Goal: Information Seeking & Learning: Learn about a topic

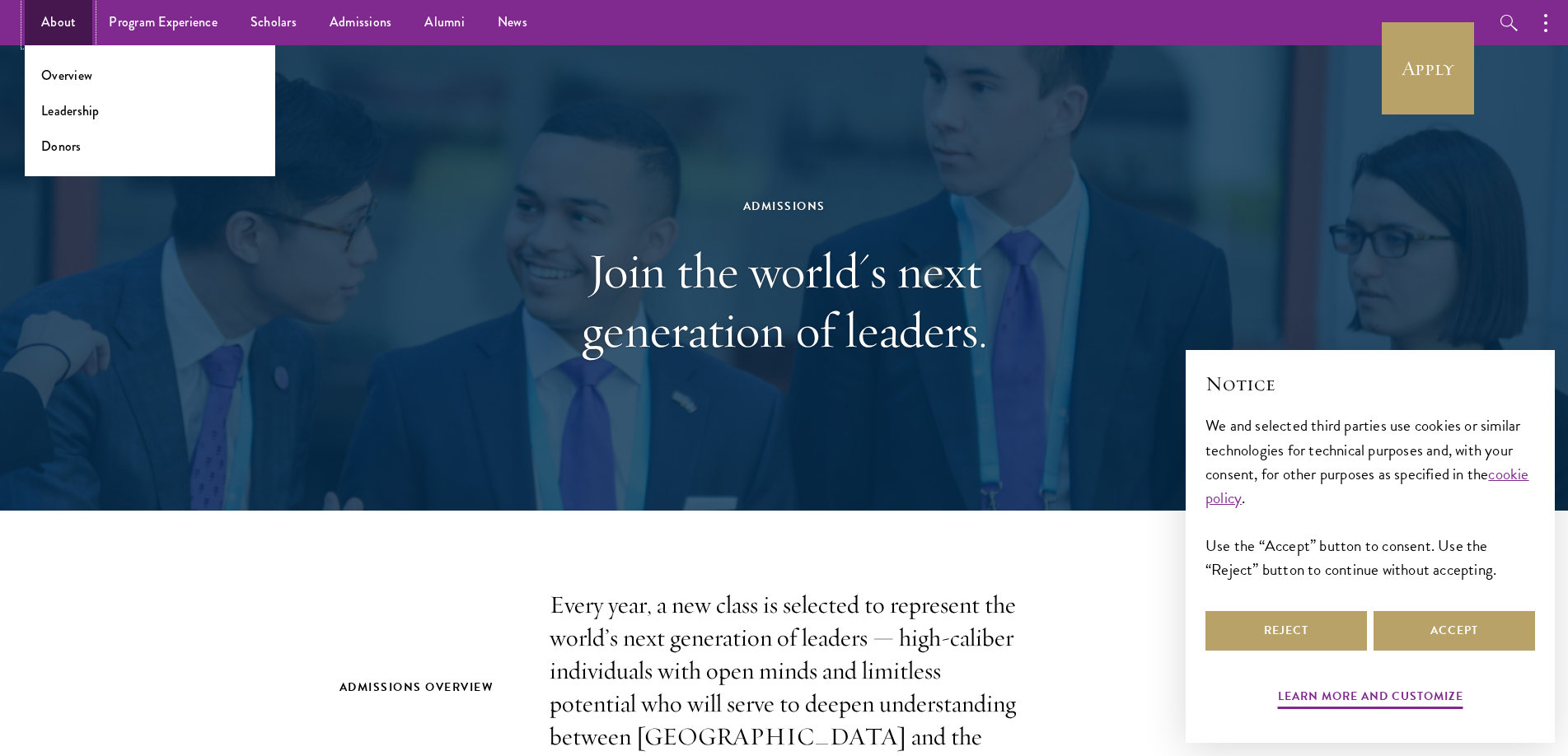
click at [58, 22] on link "About" at bounding box center [58, 23] width 67 height 45
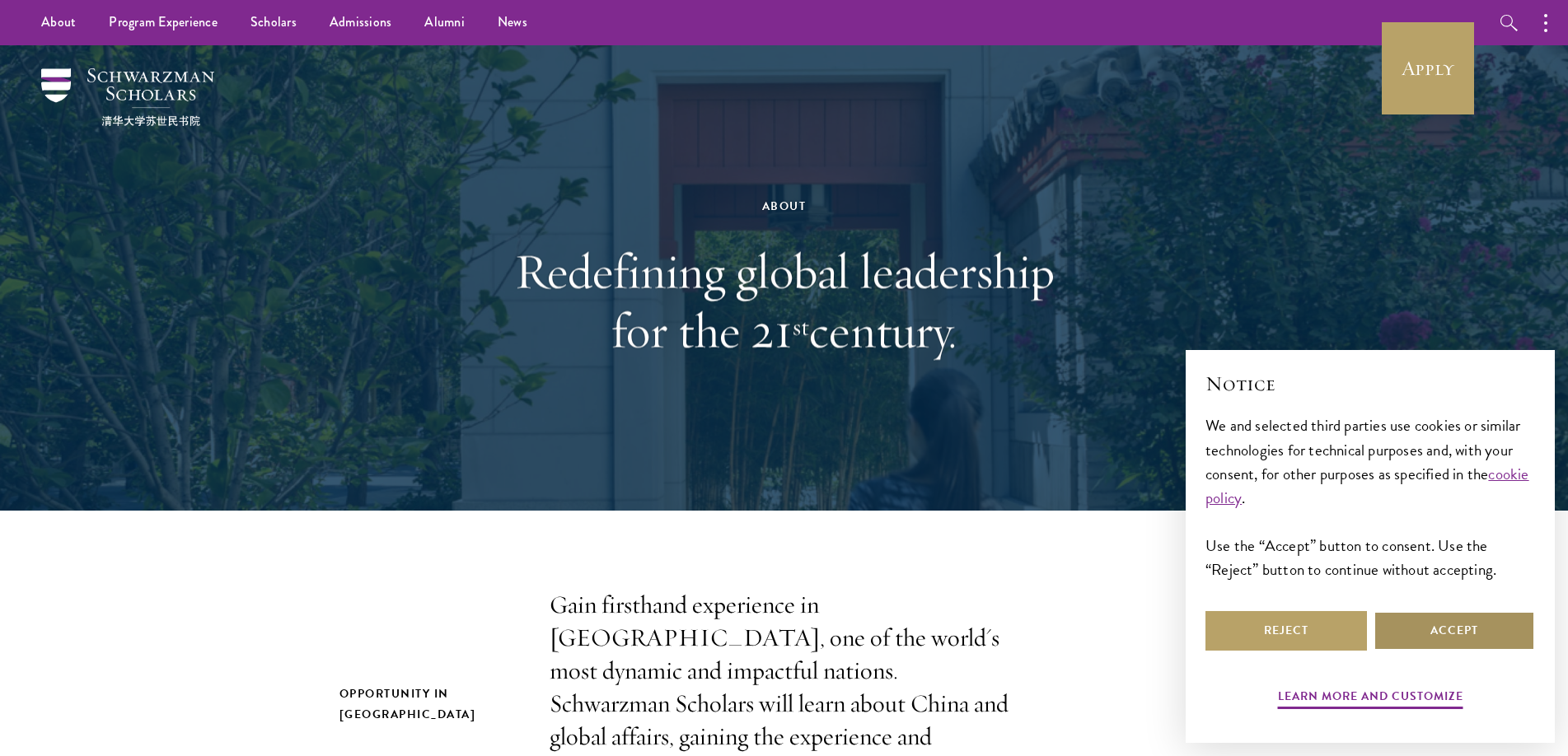
click at [1453, 629] on button "Accept" at bounding box center [1454, 631] width 162 height 39
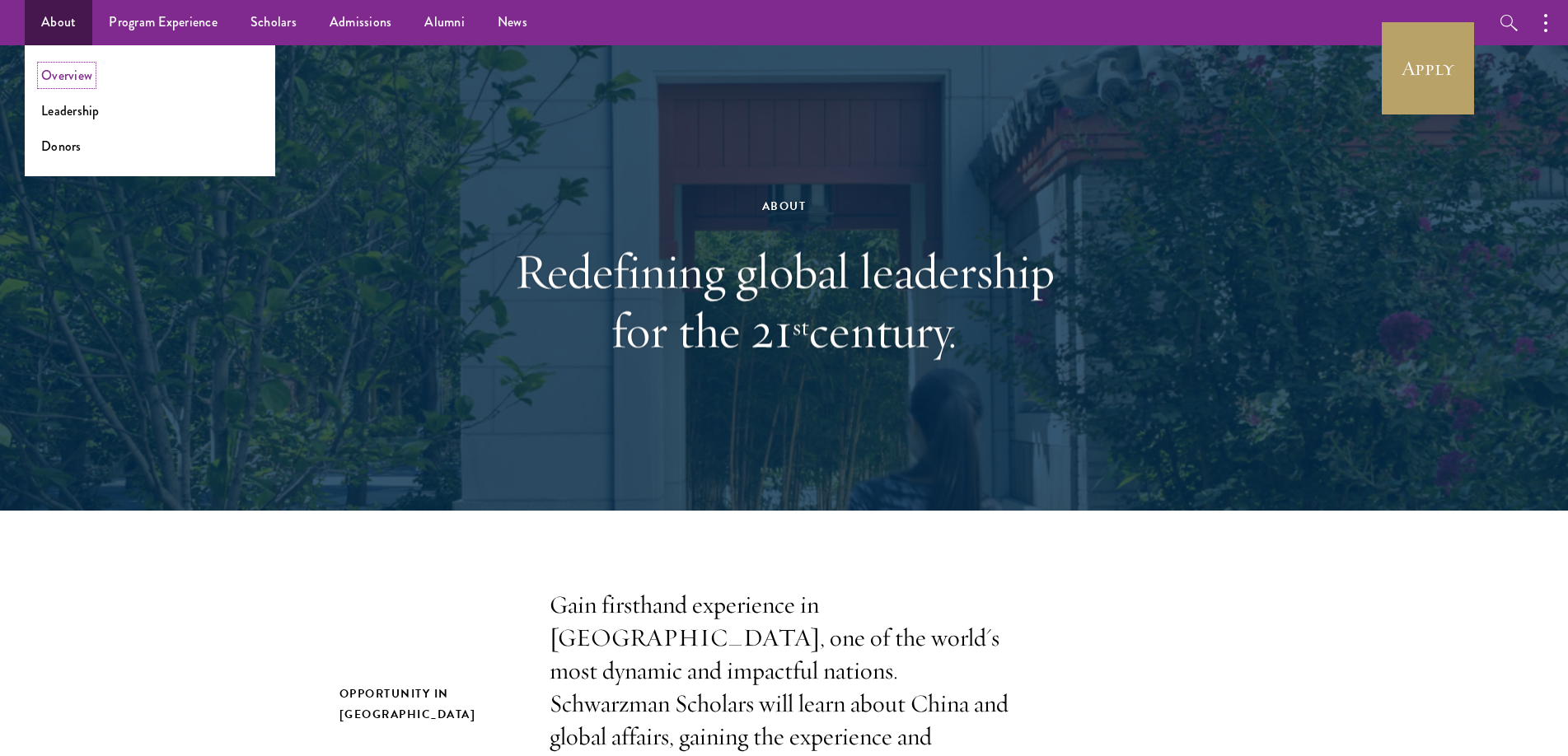
click at [82, 74] on link "Overview" at bounding box center [67, 75] width 51 height 19
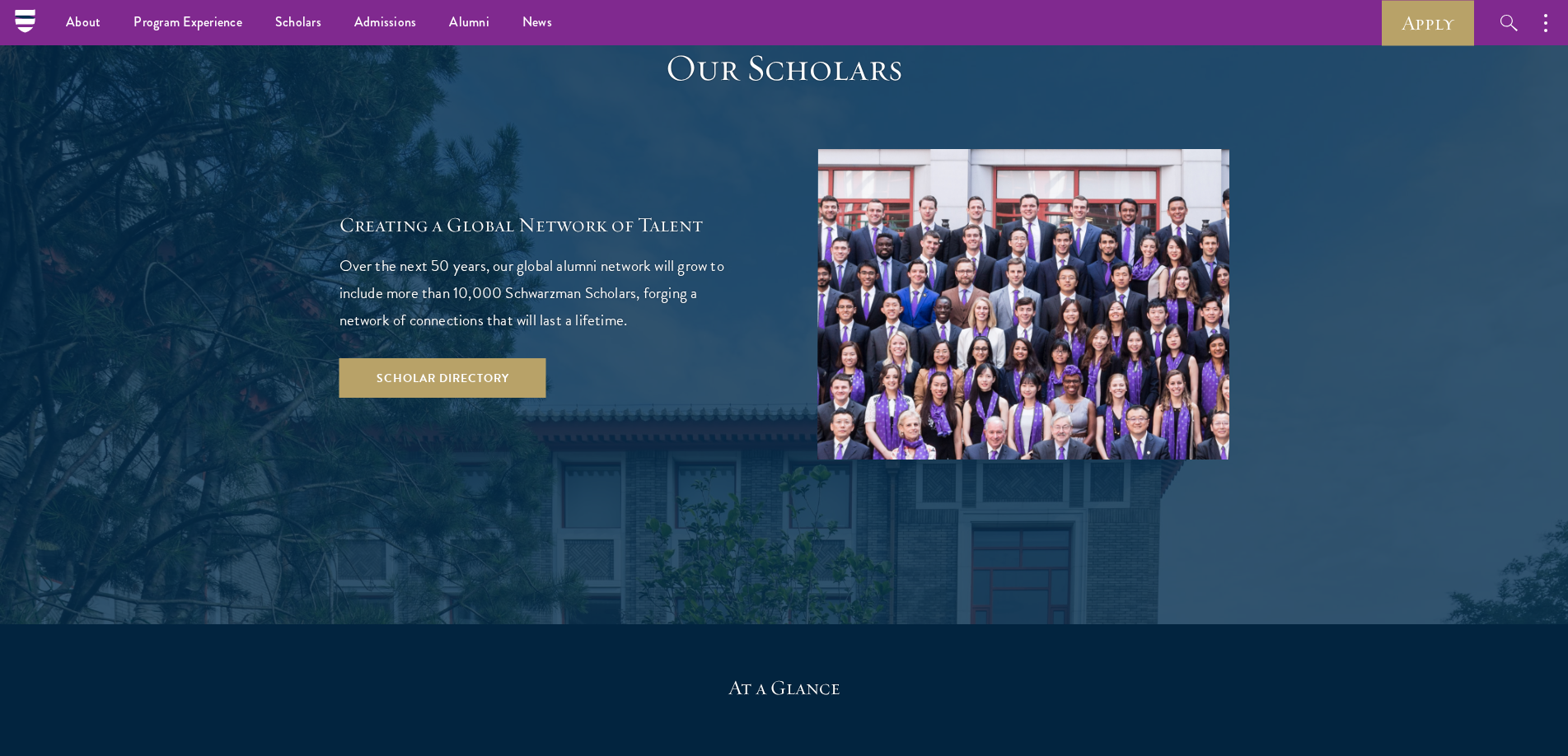
scroll to position [2801, 0]
